Goal: Check status: Check status

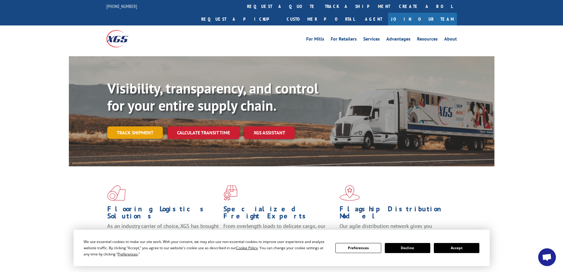
click at [129, 126] on link "Track shipment" at bounding box center [135, 132] width 56 height 12
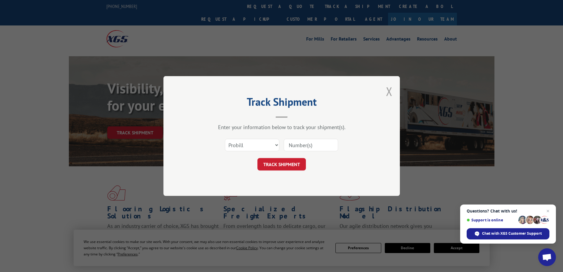
drag, startPoint x: 389, startPoint y: 90, endPoint x: 372, endPoint y: 94, distance: 16.8
click at [389, 90] on button "Close modal" at bounding box center [389, 91] width 7 height 16
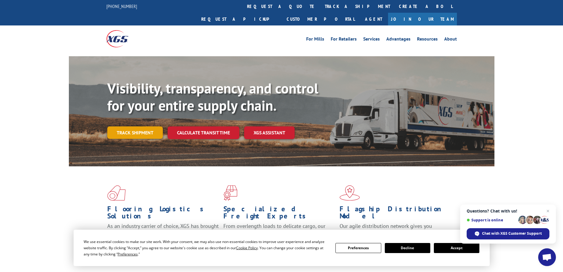
click at [124, 126] on link "Track shipment" at bounding box center [135, 132] width 56 height 12
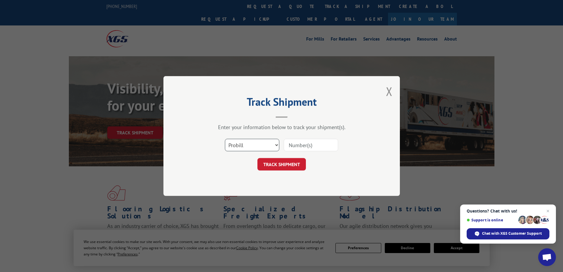
click at [256, 143] on select "Select category... Probill BOL PO" at bounding box center [252, 145] width 54 height 12
select select "po"
click at [225, 139] on select "Select category... Probill BOL PO" at bounding box center [252, 145] width 54 height 12
paste input "50468877-1"
type input "50468877-1"
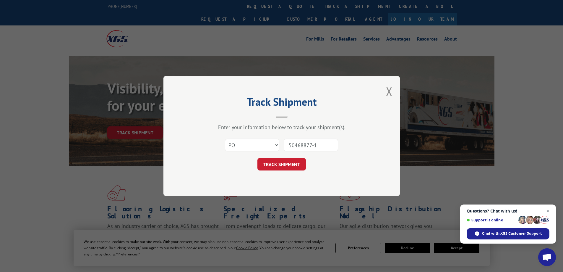
click at [292, 162] on button "TRACK SHIPMENT" at bounding box center [281, 164] width 48 height 12
